Goal: Task Accomplishment & Management: Use online tool/utility

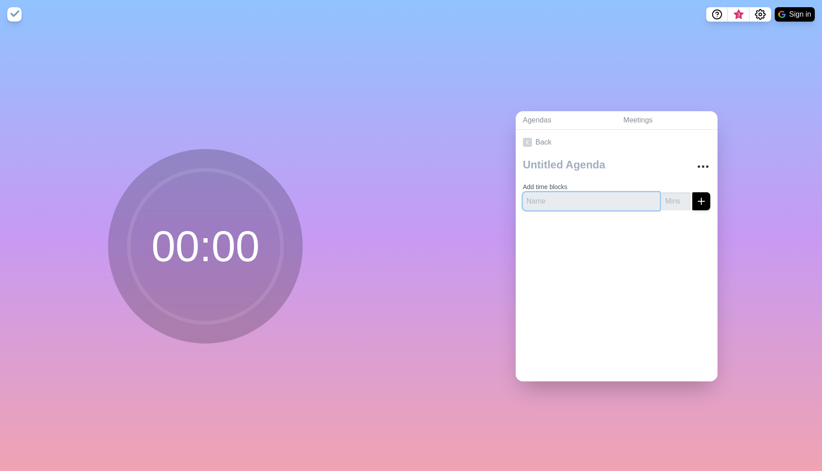
click at [567, 198] on input "text" at bounding box center [591, 201] width 137 height 18
type input "TOP 1 fdffdfd"
click at [667, 199] on input "number" at bounding box center [675, 201] width 29 height 18
type input "10"
click at [696, 199] on icon "submit" at bounding box center [701, 201] width 11 height 11
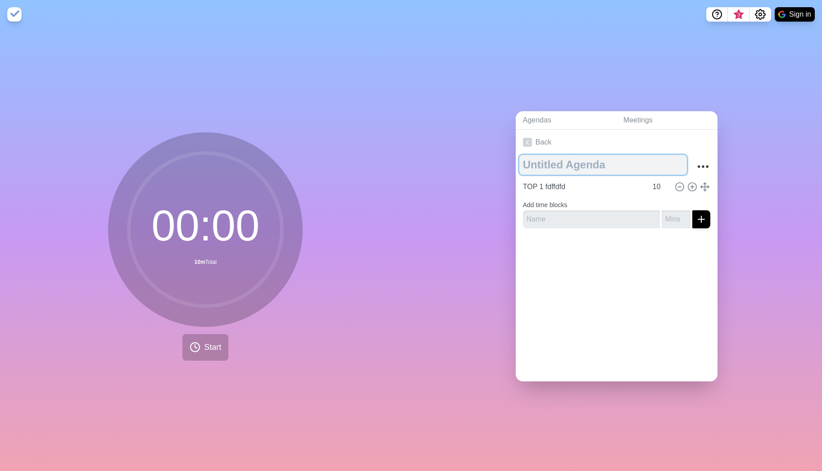
click at [557, 161] on textarea at bounding box center [602, 165] width 167 height 20
click at [630, 122] on link "Meetings" at bounding box center [666, 120] width 101 height 18
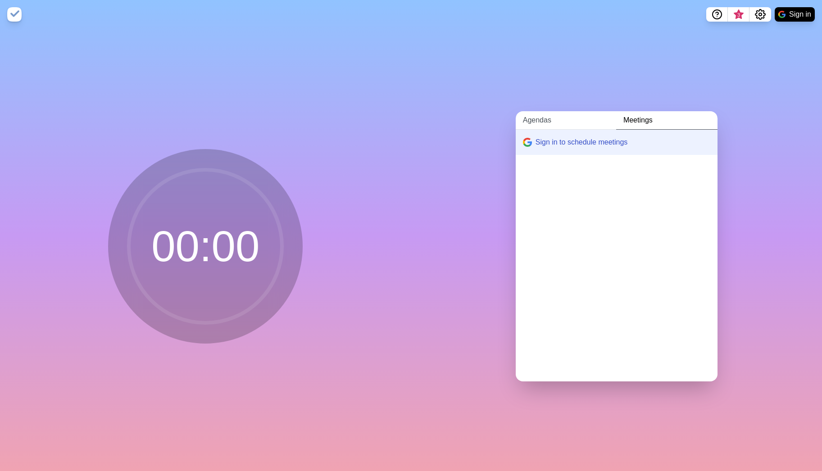
click at [534, 116] on link "Agendas" at bounding box center [566, 120] width 100 height 18
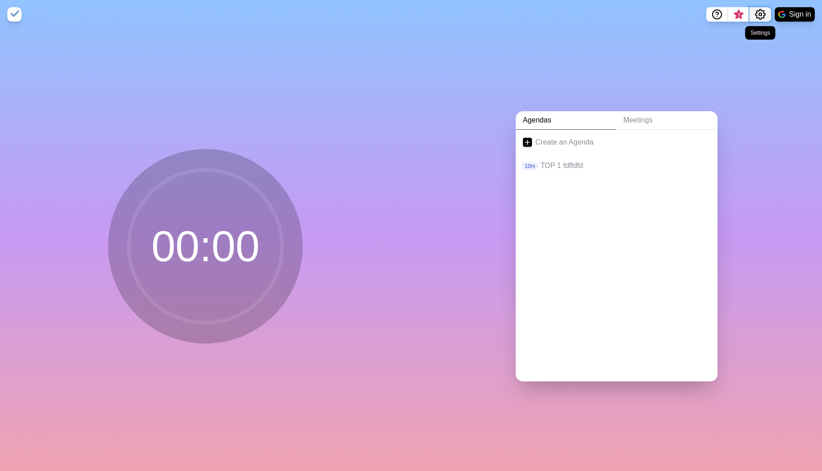
click at [761, 16] on icon "Settings" at bounding box center [760, 14] width 11 height 11
click at [647, 21] on nav "3 Preferences Manage cookies Sign in" at bounding box center [411, 14] width 822 height 29
click at [663, 119] on link "Meetings" at bounding box center [666, 120] width 101 height 18
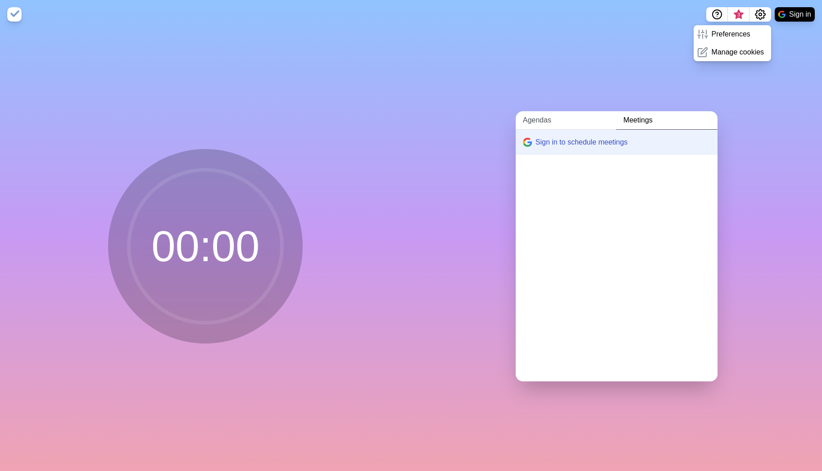
click at [553, 117] on link "Agendas" at bounding box center [566, 120] width 100 height 18
click at [574, 145] on link "Create an Agenda" at bounding box center [617, 142] width 202 height 25
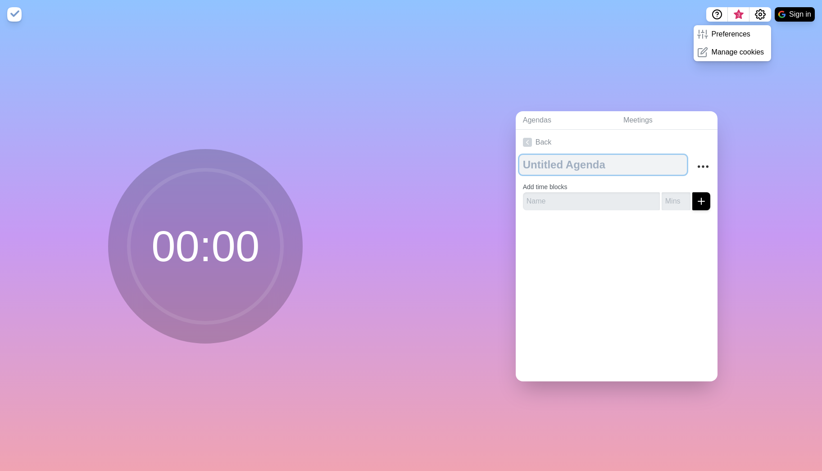
click at [585, 167] on textarea at bounding box center [602, 165] width 167 height 20
type textarea "QS Kreis"
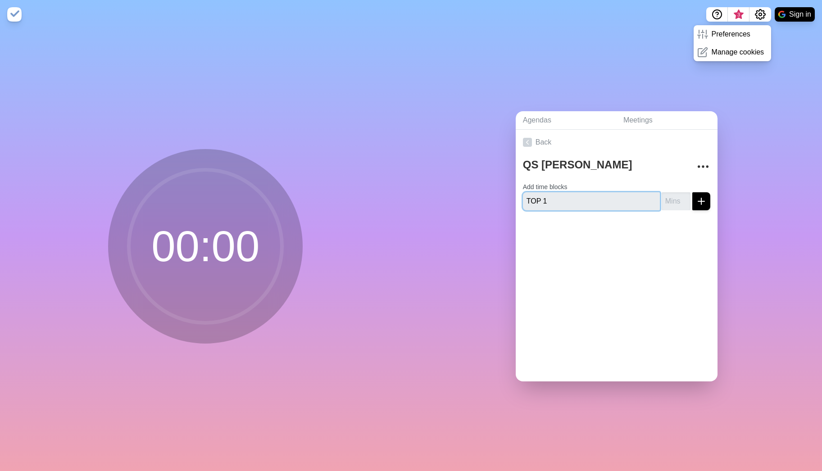
type input "TOP 1"
click at [661, 197] on input "number" at bounding box center [675, 201] width 29 height 18
type input "5"
click at [696, 197] on icon "submit" at bounding box center [701, 201] width 11 height 11
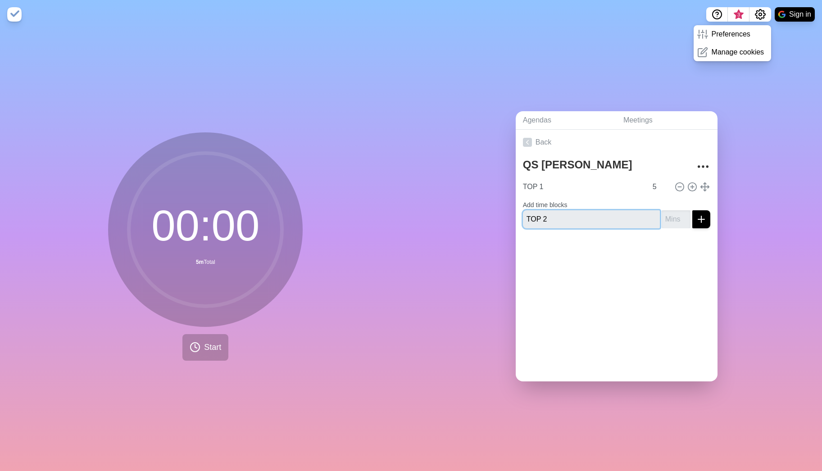
type input "TOP 2"
click at [666, 220] on input "number" at bounding box center [675, 219] width 29 height 18
type input "15"
click at [696, 217] on icon "submit" at bounding box center [701, 219] width 11 height 11
type input "TOP 3"
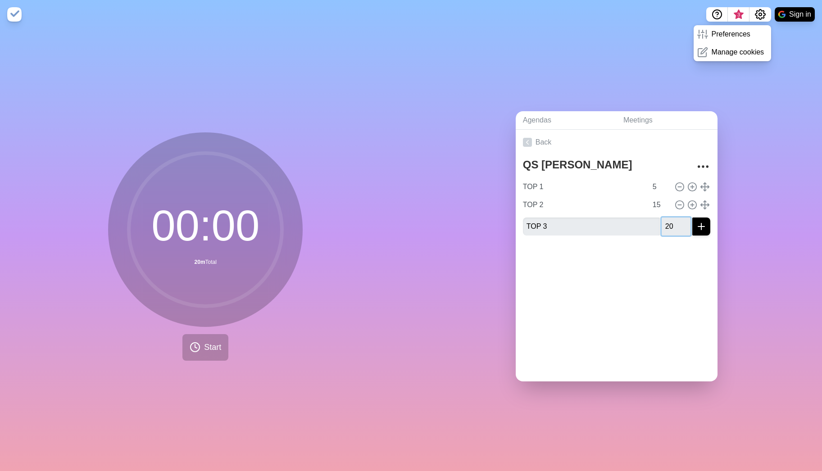
type input "20"
click at [700, 223] on div "QS Kreis TOP 1 5 TOP 2 15 TOP 3 20" at bounding box center [617, 199] width 202 height 88
click at [698, 226] on line "submit" at bounding box center [701, 226] width 6 height 0
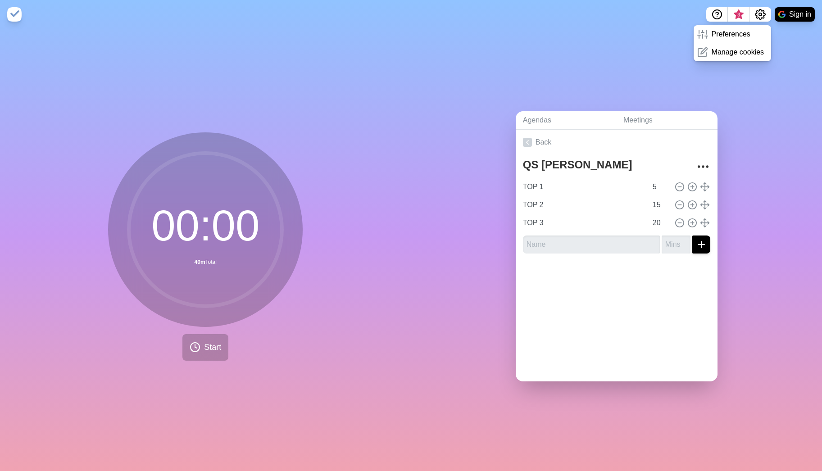
click at [748, 231] on div "Agendas Meetings Back QS Kreis TOP 1 5 TOP 2 15 TOP 3 20" at bounding box center [616, 250] width 411 height 442
click at [548, 186] on input "TOP 1" at bounding box center [583, 187] width 128 height 18
click at [687, 182] on icon at bounding box center [692, 187] width 10 height 10
type input "TOP 1"
type input "5"
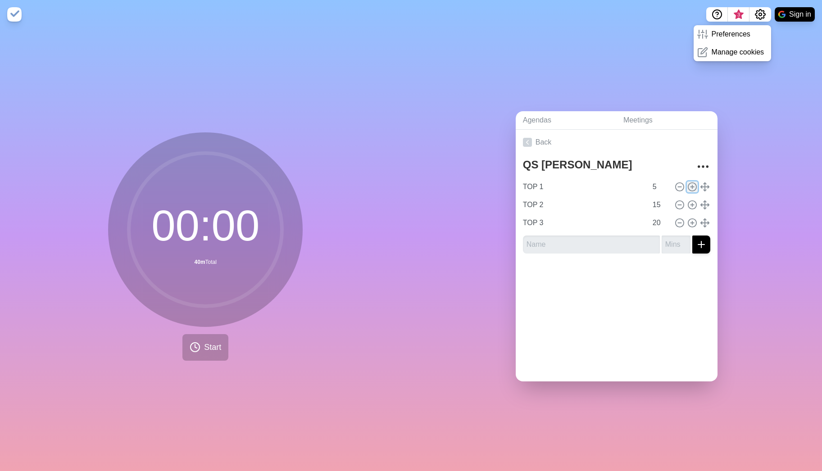
type input "TOP 2"
type input "15"
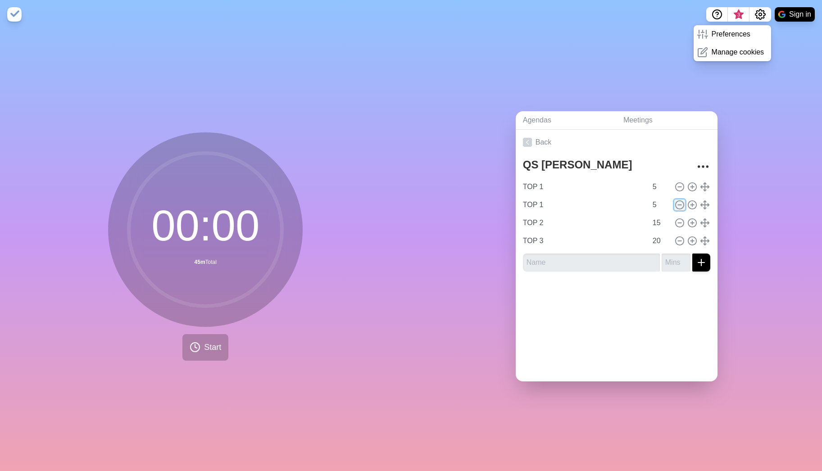
click at [678, 205] on line at bounding box center [679, 205] width 3 height 0
type input "TOP 2"
type input "15"
type input "TOP 3"
type input "20"
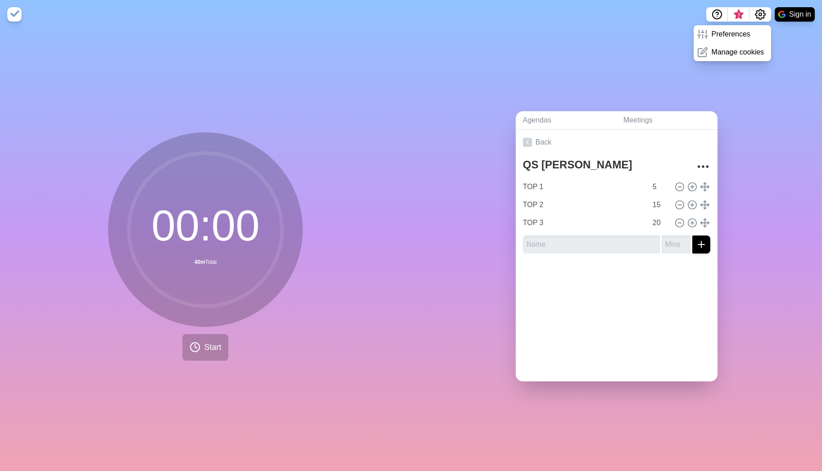
click at [646, 294] on div "Back QS Kreis TOP 1 5 TOP 2 15 TOP 3 20" at bounding box center [617, 256] width 202 height 252
click at [276, 326] on div "00 : 00 40m Total Start" at bounding box center [205, 246] width 194 height 228
click at [539, 160] on textarea "QS Kreis" at bounding box center [602, 165] width 167 height 20
click at [696, 159] on icon "More" at bounding box center [703, 166] width 14 height 14
click at [494, 177] on div "Agendas Meetings Back QS Kreis Clear time blocks Duplicate agenda Delete agenda…" at bounding box center [616, 250] width 411 height 442
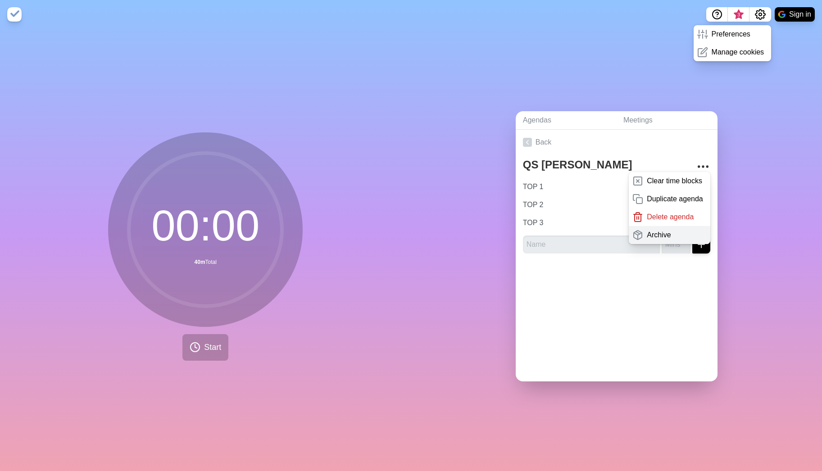
click at [665, 229] on div "Archive" at bounding box center [669, 235] width 81 height 18
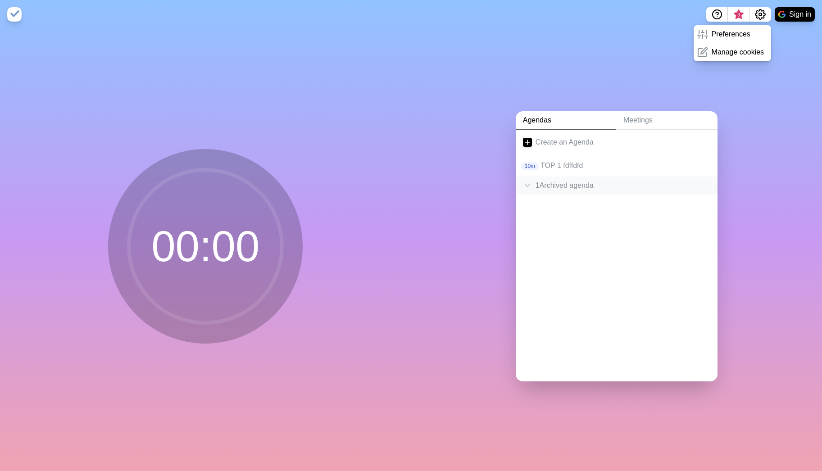
click at [523, 182] on icon at bounding box center [527, 185] width 9 height 9
click at [540, 204] on h2 "QS Kreis" at bounding box center [616, 207] width 187 height 14
click at [525, 185] on polyline at bounding box center [527, 186] width 4 height 2
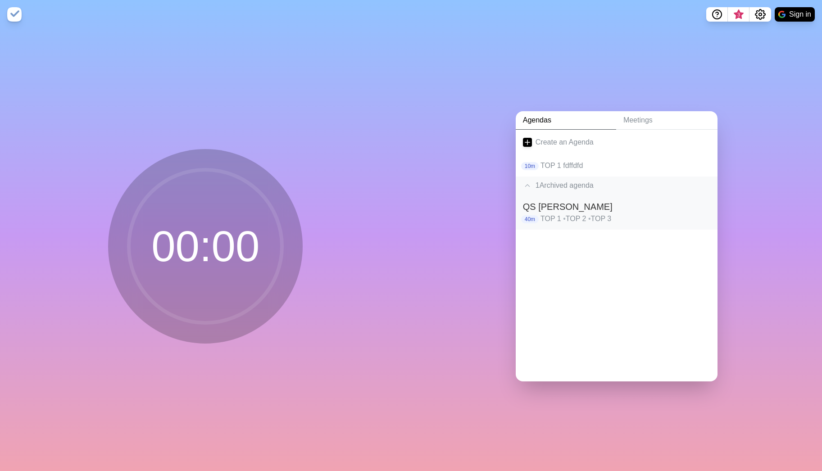
click at [546, 201] on h2 "QS Kreis" at bounding box center [616, 207] width 187 height 14
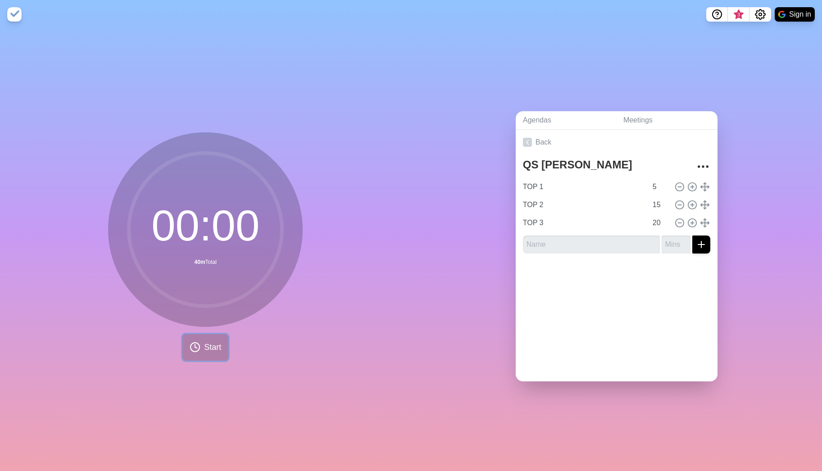
click at [205, 349] on span "Start" at bounding box center [212, 347] width 17 height 12
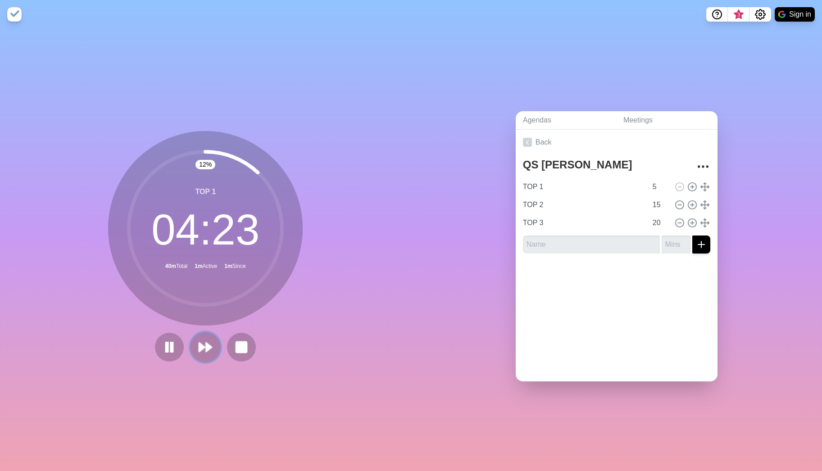
click at [207, 349] on icon at bounding box center [205, 346] width 15 height 15
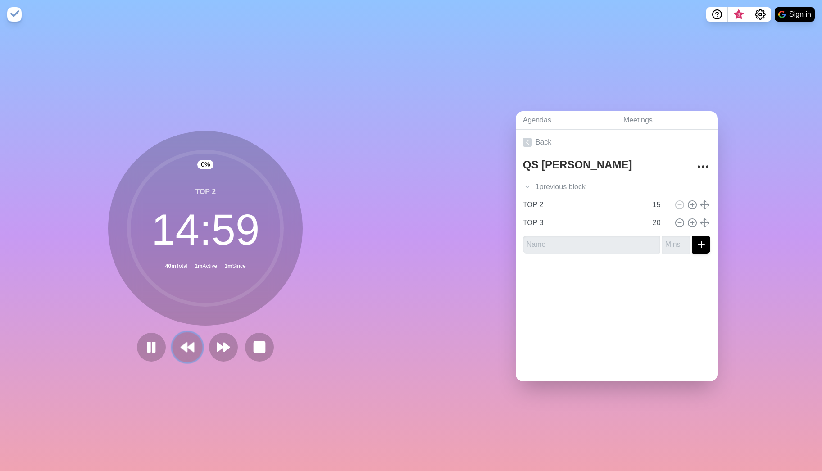
click at [190, 348] on polygon at bounding box center [191, 347] width 6 height 9
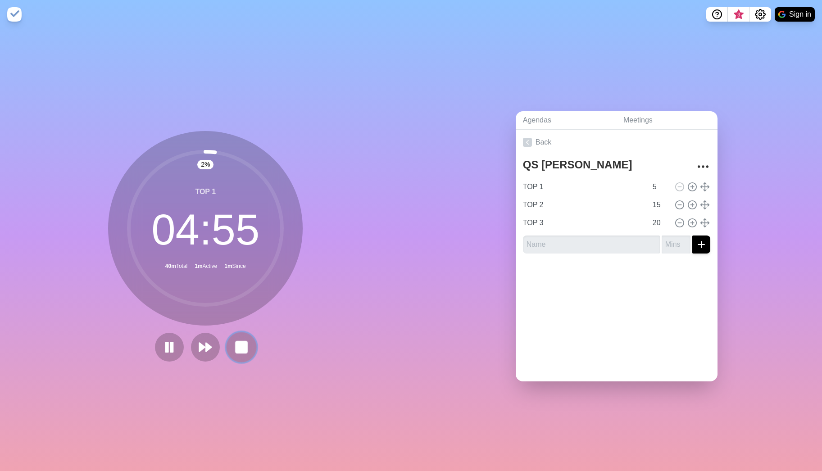
click at [248, 344] on button at bounding box center [241, 347] width 30 height 30
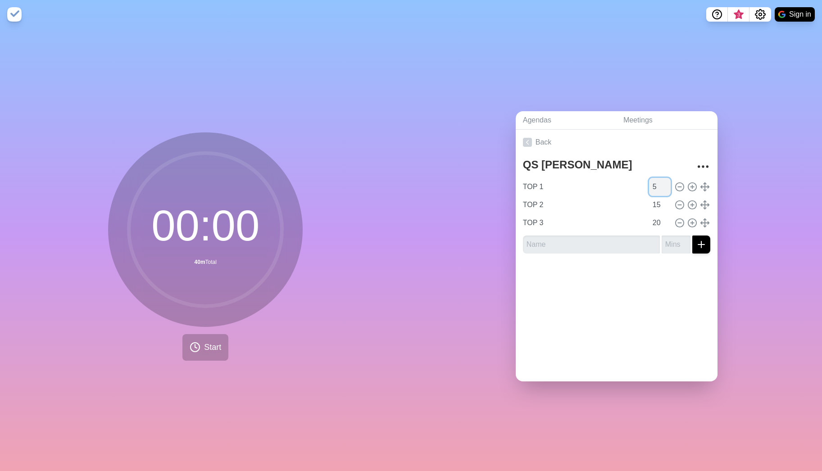
click at [649, 185] on input "5" at bounding box center [660, 187] width 22 height 18
click at [656, 186] on input "4" at bounding box center [660, 187] width 22 height 18
click at [656, 186] on input "3" at bounding box center [660, 187] width 22 height 18
click at [656, 186] on input "2" at bounding box center [660, 187] width 22 height 18
type input "1"
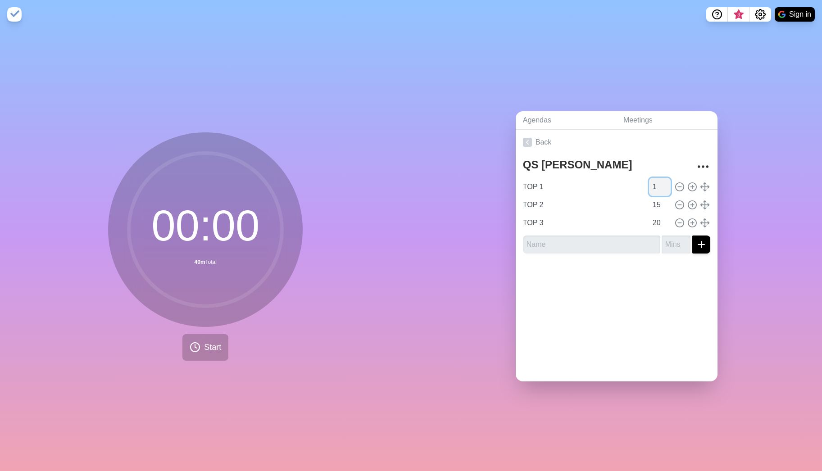
click at [656, 186] on input "1" at bounding box center [660, 187] width 22 height 18
click at [294, 380] on div "00 : 00 40m Total Start" at bounding box center [205, 250] width 411 height 442
click at [206, 350] on button "Start" at bounding box center [205, 347] width 46 height 27
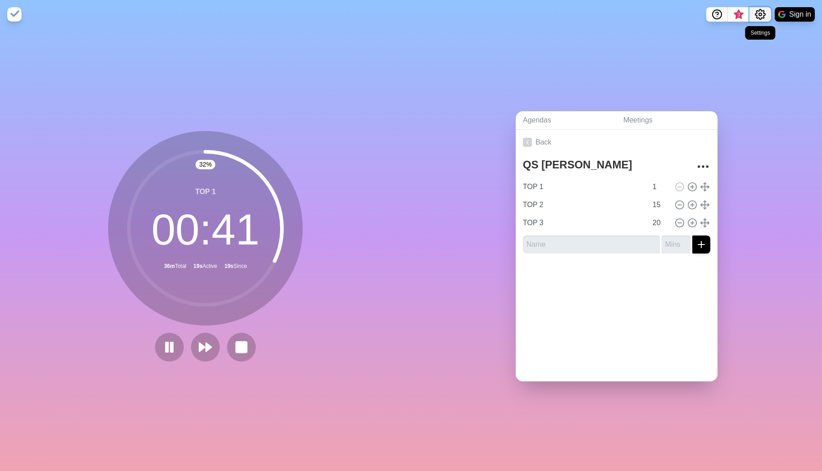
click at [759, 15] on icon "Settings" at bounding box center [760, 14] width 11 height 11
click at [727, 37] on p "Preferences" at bounding box center [730, 34] width 39 height 11
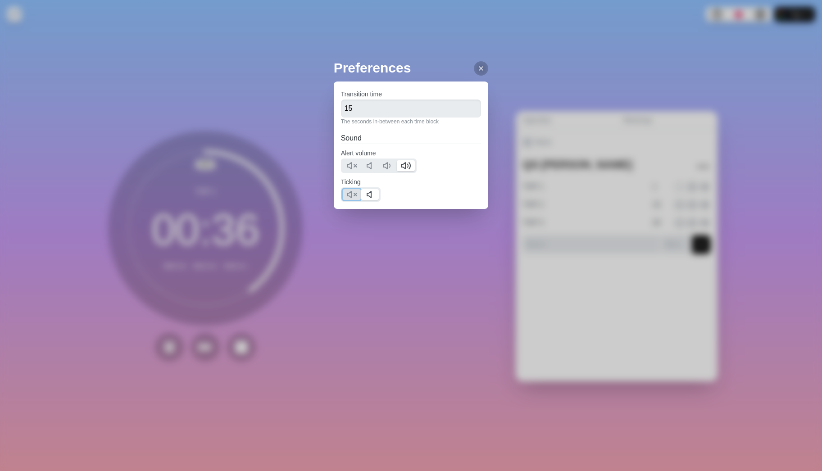
click at [352, 196] on icon at bounding box center [351, 194] width 11 height 11
click at [477, 72] on div at bounding box center [481, 68] width 14 height 14
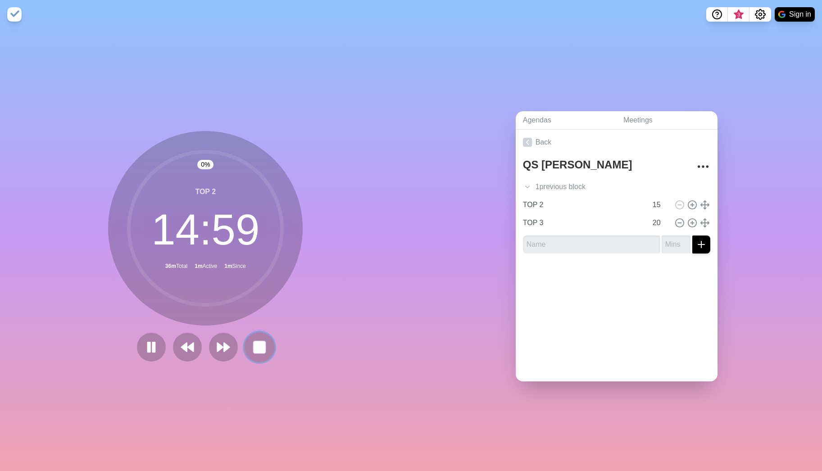
click at [258, 348] on rect at bounding box center [259, 346] width 11 height 11
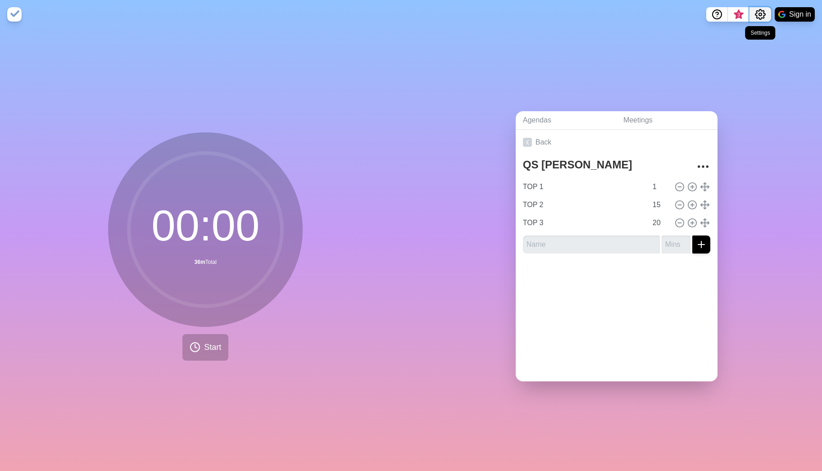
click at [756, 16] on icon "Settings" at bounding box center [760, 14] width 10 height 10
click at [764, 90] on div "Agendas Meetings Back QS Kreis TOP 1 1 TOP 2 15 TOP 3 20" at bounding box center [616, 250] width 411 height 442
click at [740, 16] on span "3" at bounding box center [738, 14] width 7 height 7
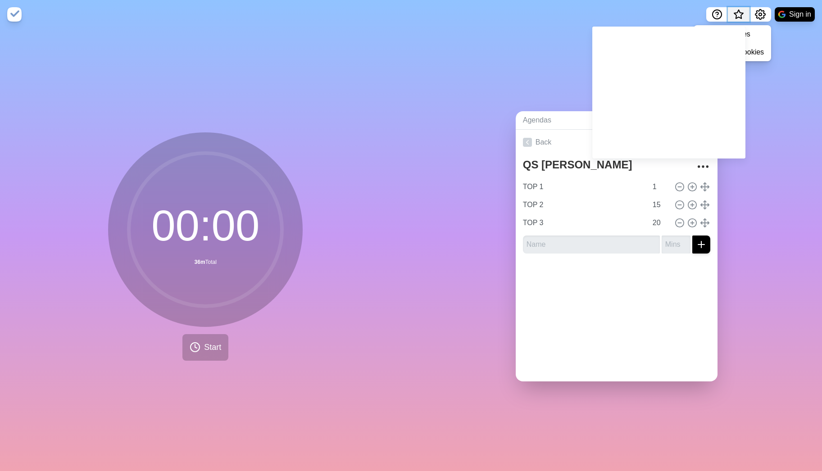
click at [740, 16] on span "What’s new" at bounding box center [738, 15] width 5 height 5
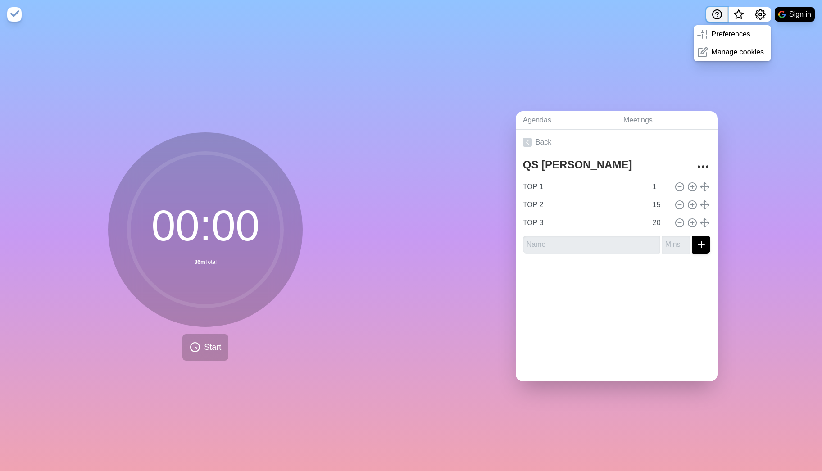
click at [717, 14] on icon "Help" at bounding box center [716, 14] width 11 height 11
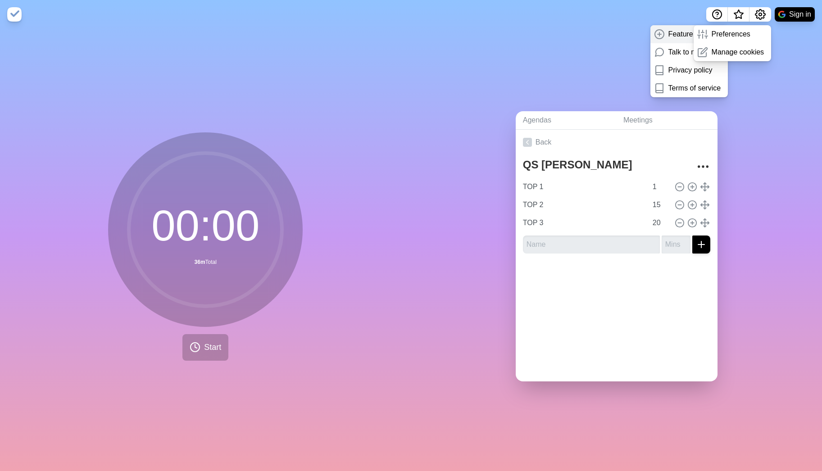
click at [680, 36] on p "Feature request" at bounding box center [693, 34] width 51 height 11
click at [737, 35] on p "Preferences" at bounding box center [730, 34] width 39 height 11
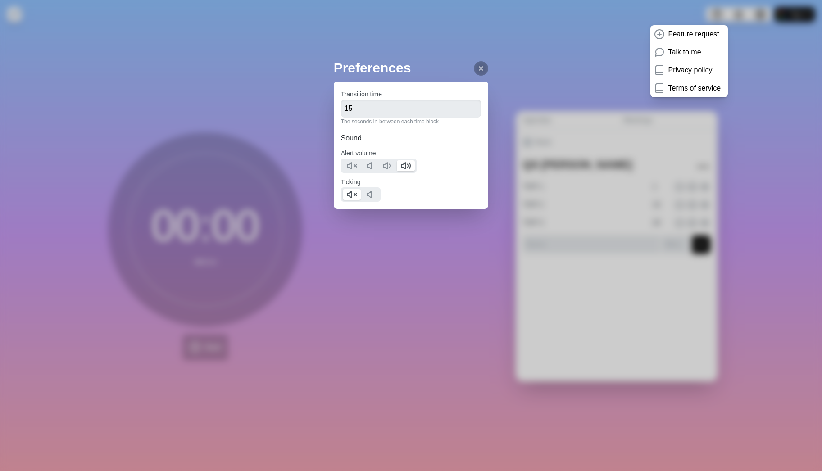
click at [477, 68] on icon at bounding box center [480, 68] width 7 height 7
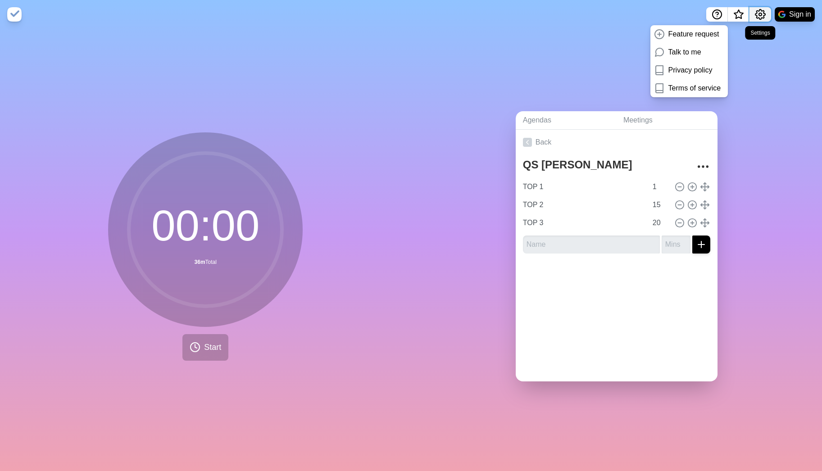
click at [763, 11] on icon "Settings" at bounding box center [760, 14] width 10 height 10
click at [730, 53] on p "Manage cookies" at bounding box center [737, 52] width 53 height 11
click at [776, 68] on div "Agendas Meetings Back QS Kreis TOP 1 1 TOP 2 15 TOP 3 20" at bounding box center [616, 250] width 411 height 442
click at [10, 13] on img at bounding box center [14, 14] width 14 height 14
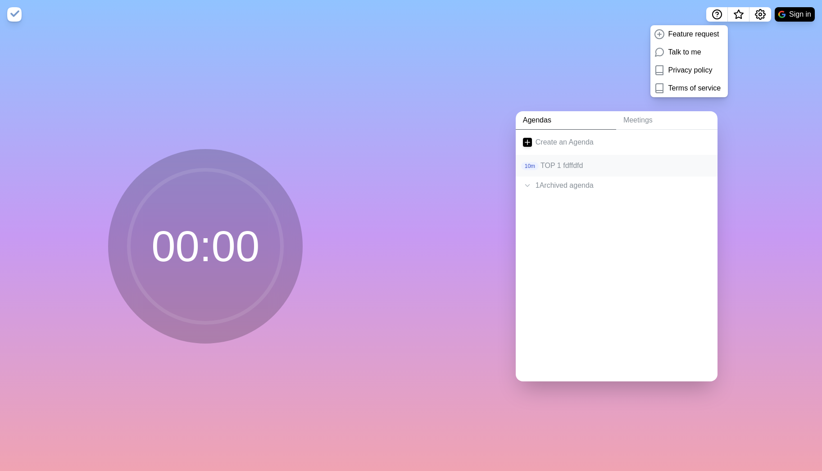
click at [686, 160] on p "TOP 1 fdffdfd" at bounding box center [625, 165] width 170 height 11
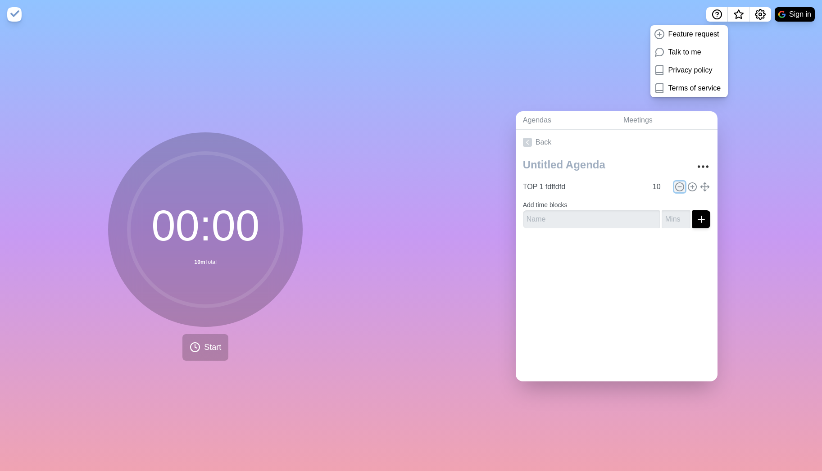
click at [674, 182] on icon at bounding box center [679, 187] width 10 height 10
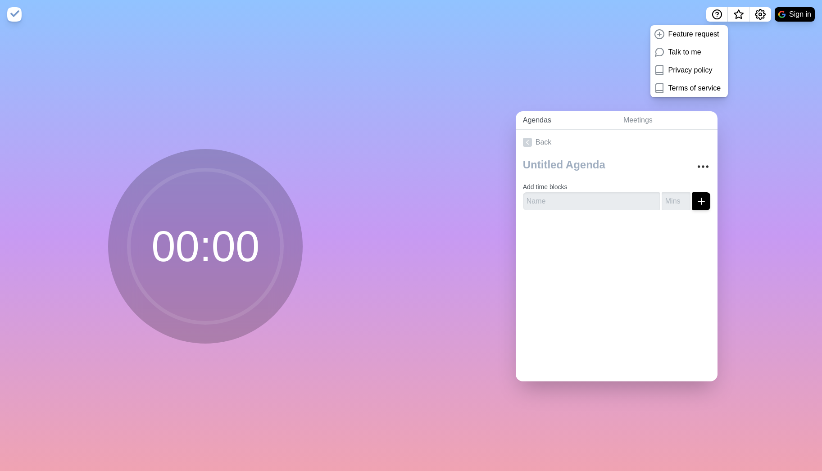
click at [529, 114] on link "Agendas" at bounding box center [566, 120] width 100 height 18
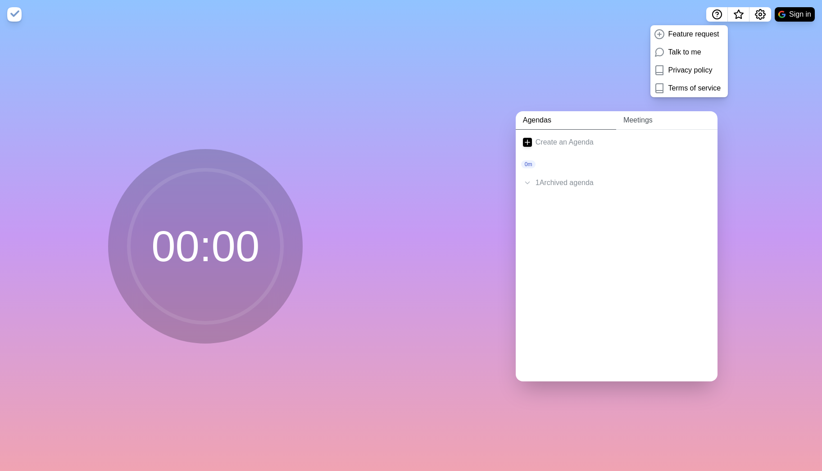
click at [633, 119] on link "Meetings" at bounding box center [666, 120] width 101 height 18
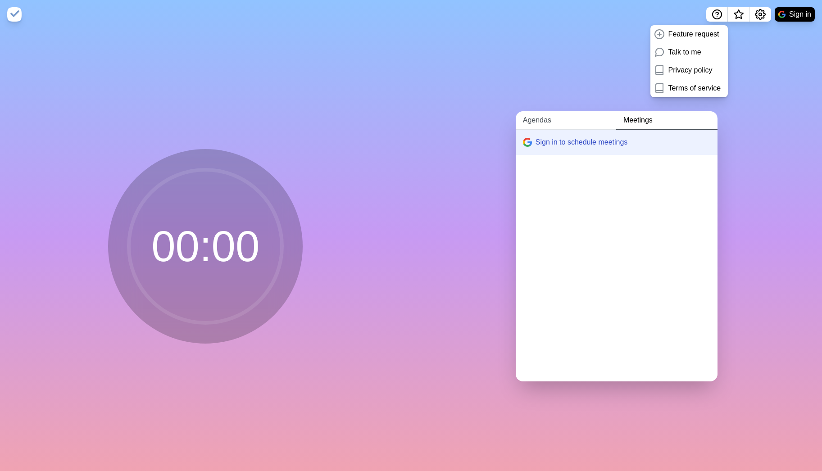
click at [530, 118] on link "Agendas" at bounding box center [566, 120] width 100 height 18
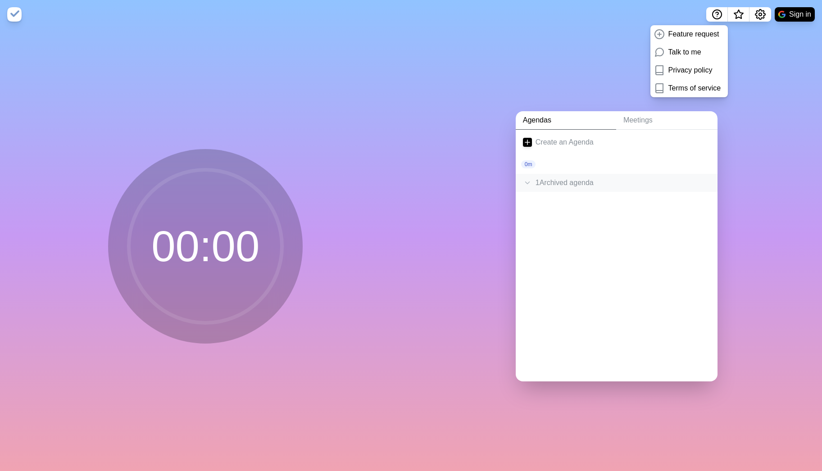
click at [529, 180] on div "1 Archived agenda" at bounding box center [617, 183] width 202 height 18
click at [549, 212] on p "TOP 1 • TOP 2 • TOP 3" at bounding box center [625, 216] width 170 height 11
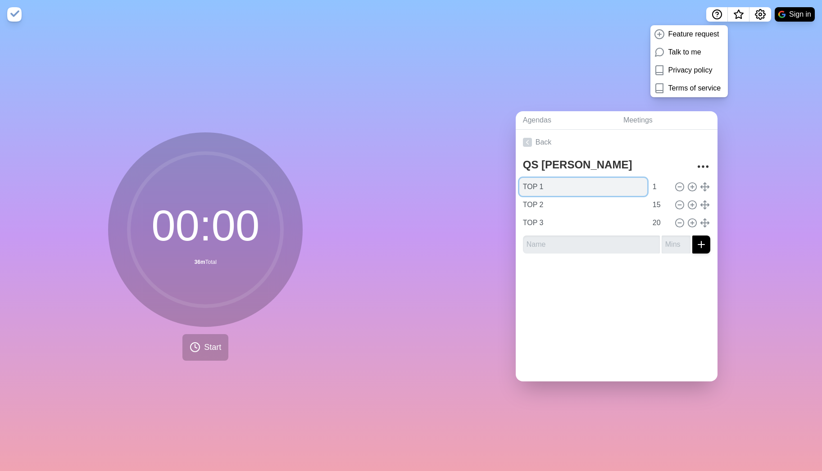
click at [542, 185] on input "TOP 1" at bounding box center [583, 187] width 128 height 18
type input "TOP 1 Willkommen und Protokoll"
click at [649, 185] on input "1" at bounding box center [660, 187] width 22 height 18
click at [655, 182] on input "2" at bounding box center [660, 187] width 22 height 18
click at [655, 182] on input "3" at bounding box center [660, 187] width 22 height 18
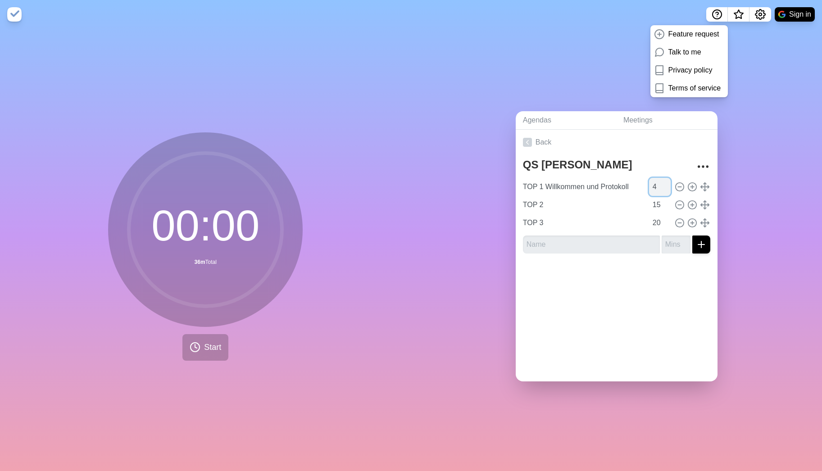
click at [655, 182] on input "4" at bounding box center [660, 187] width 22 height 18
type input "5"
click at [655, 182] on input "5" at bounding box center [660, 187] width 22 height 18
click at [587, 239] on input "text" at bounding box center [591, 244] width 137 height 18
type input "A"
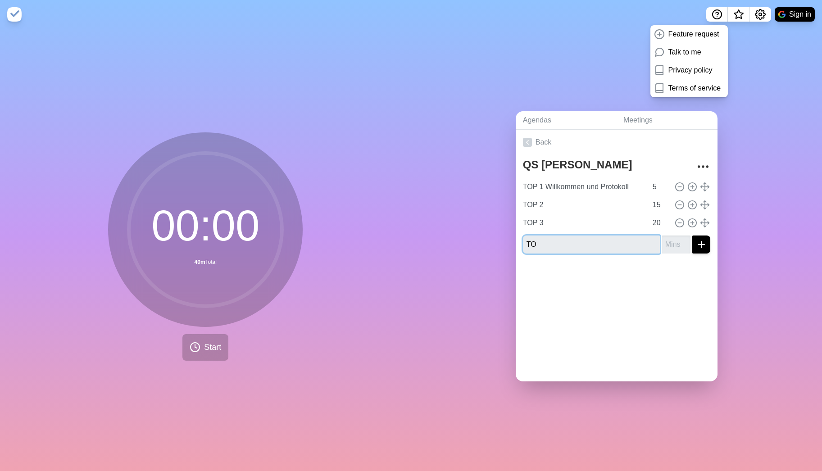
type input "T"
type input "Ausblick nächstes Treffen"
click at [674, 240] on input "1" at bounding box center [675, 244] width 29 height 18
click at [674, 238] on input "2" at bounding box center [675, 244] width 29 height 18
click at [674, 238] on input "3" at bounding box center [675, 244] width 29 height 18
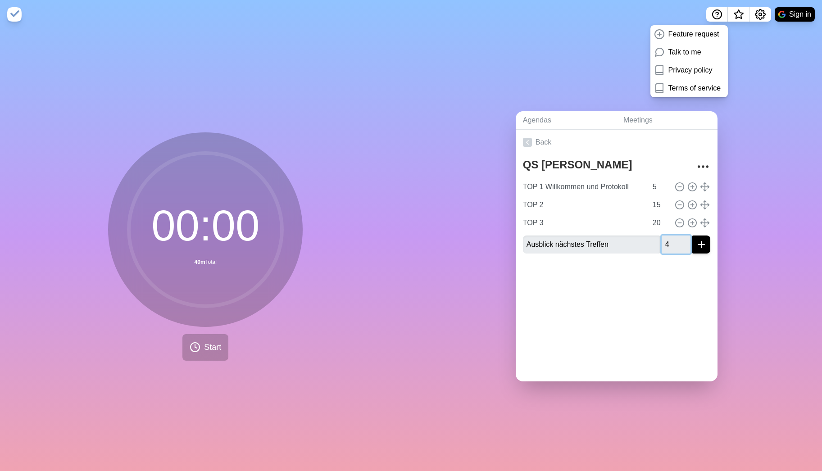
click at [674, 238] on input "4" at bounding box center [675, 244] width 29 height 18
type input "5"
click at [674, 236] on input "5" at bounding box center [675, 244] width 29 height 18
click at [540, 204] on input "TOP 2" at bounding box center [583, 205] width 128 height 18
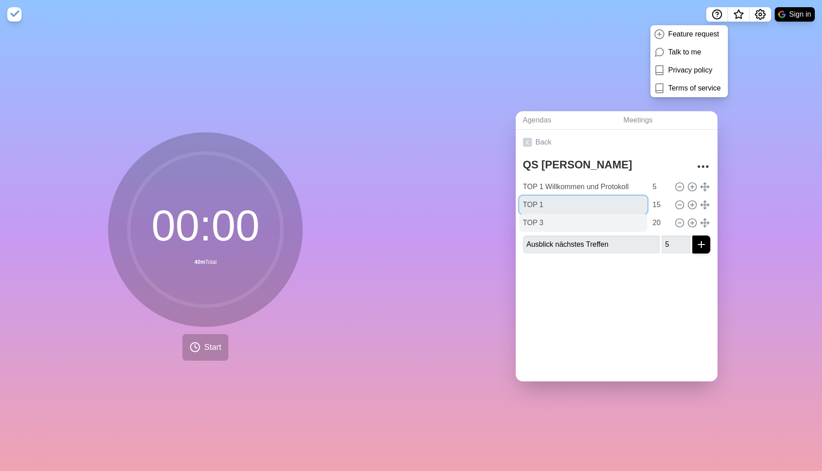
type input "TOP 1"
click at [578, 218] on input "TOP 3" at bounding box center [583, 223] width 128 height 18
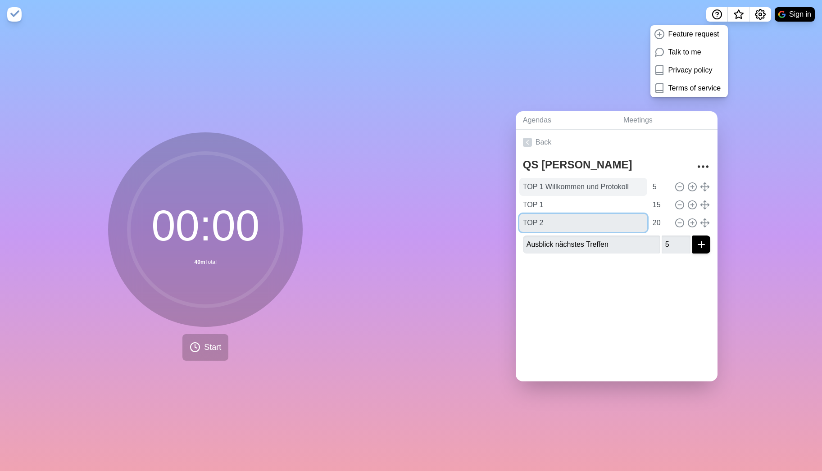
type input "TOP 2"
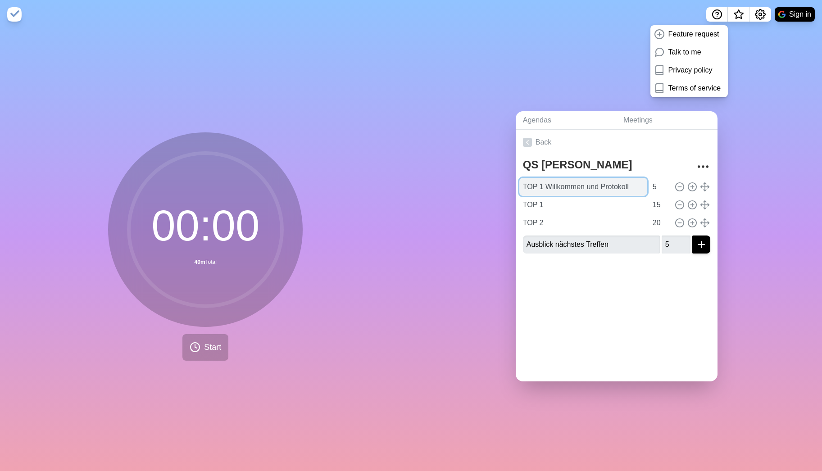
click at [541, 183] on input "TOP 1 Willkommen und Protokoll" at bounding box center [583, 187] width 128 height 18
type input "Willkommen und Protokoll"
click at [656, 302] on div "Back QS Kreis Willkommen und Protokoll 5 TOP 1 15 TOP 2 20 Ausblick nächstes Tr…" at bounding box center [617, 256] width 202 height 252
click at [641, 302] on div "Back QS Kreis Willkommen und Protokoll 5 TOP 1 15 TOP 2 20 Ausblick nächstes Tr…" at bounding box center [617, 256] width 202 height 252
click at [696, 165] on icon "More" at bounding box center [703, 166] width 14 height 14
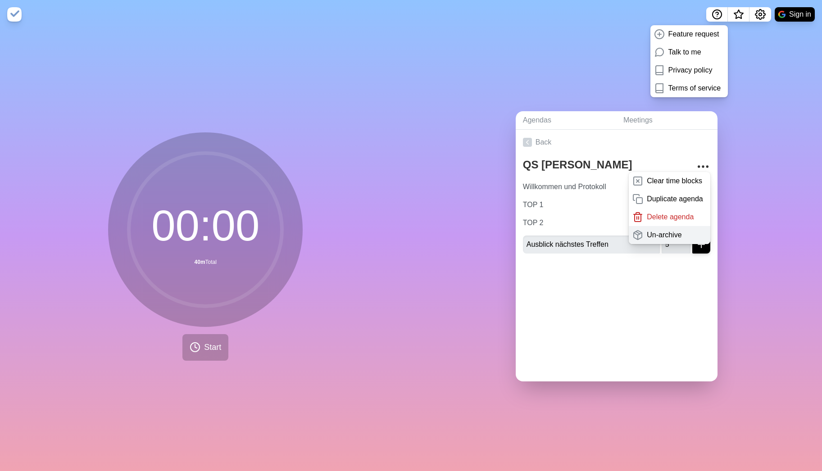
click at [662, 233] on p "Un-archive" at bounding box center [664, 235] width 35 height 11
click at [660, 233] on div "Archive" at bounding box center [669, 235] width 81 height 18
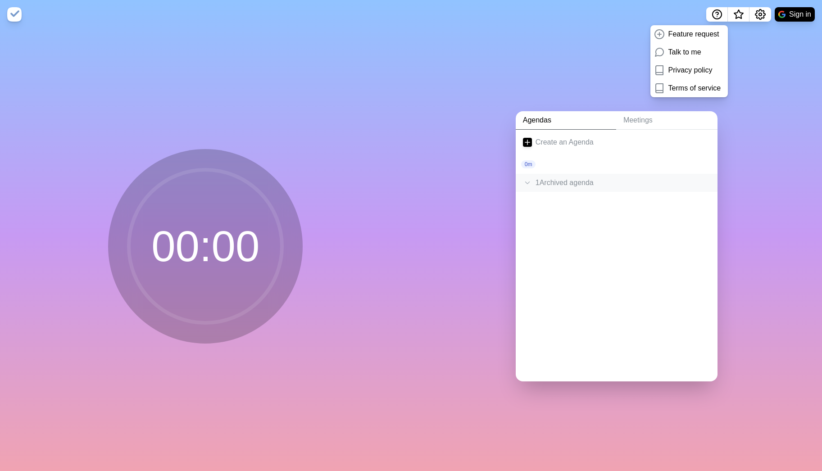
click at [525, 180] on icon at bounding box center [527, 182] width 9 height 9
click at [568, 211] on p "Willkommen und Protokoll • TOP 1 • TOP 2" at bounding box center [625, 216] width 170 height 11
